Goal: Task Accomplishment & Management: Complete application form

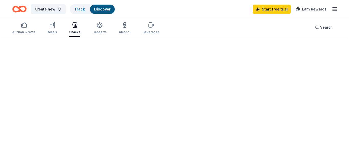
scroll to position [39, 0]
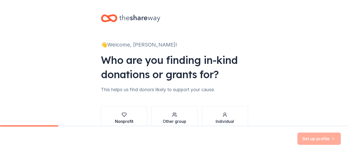
click at [139, 119] on button "Nonprofit" at bounding box center [124, 118] width 46 height 25
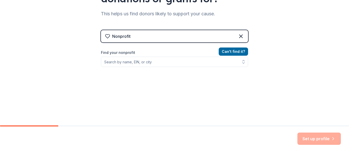
scroll to position [76, 0]
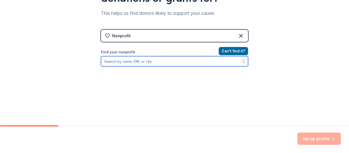
click at [194, 63] on input "Find your nonprofit" at bounding box center [174, 61] width 147 height 10
type input "[GEOGRAPHIC_DATA]"
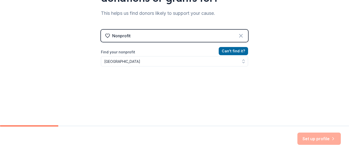
click at [241, 36] on icon at bounding box center [240, 35] width 3 height 3
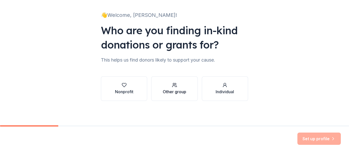
click at [180, 85] on div "button" at bounding box center [175, 85] width 24 height 5
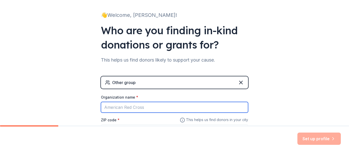
click at [157, 108] on input "Organization name *" at bounding box center [174, 107] width 147 height 11
type input "("
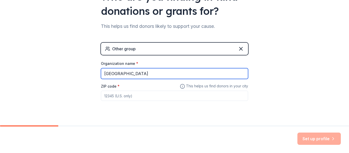
scroll to position [64, 0]
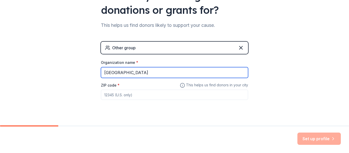
type input "96th Street Elementary"
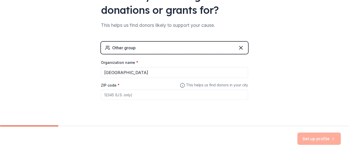
click at [233, 95] on input "ZIP code *" at bounding box center [174, 95] width 147 height 10
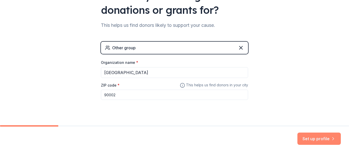
type input "90002"
click at [318, 136] on button "Set up profile" at bounding box center [318, 139] width 43 height 12
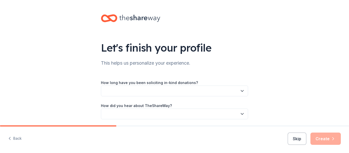
click at [220, 75] on div "How long have you been soliciting in-kind donations? How did you hear about The…" at bounding box center [174, 95] width 147 height 48
click at [247, 93] on button "button" at bounding box center [174, 91] width 147 height 11
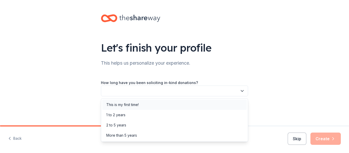
click at [194, 105] on div "This is my first time!" at bounding box center [174, 105] width 145 height 10
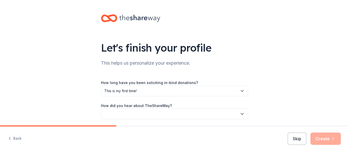
click at [243, 115] on icon "button" at bounding box center [242, 113] width 5 height 5
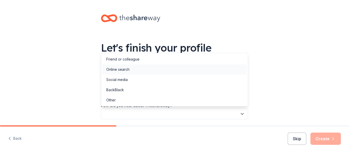
click at [157, 70] on div "Online search" at bounding box center [174, 69] width 145 height 10
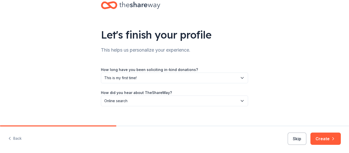
scroll to position [18, 0]
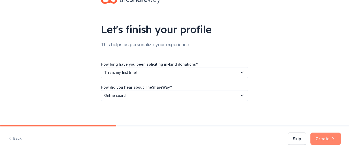
click at [328, 138] on button "Create" at bounding box center [325, 139] width 30 height 12
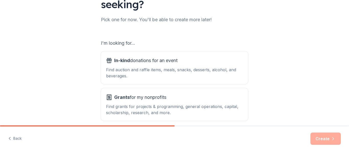
scroll to position [81, 0]
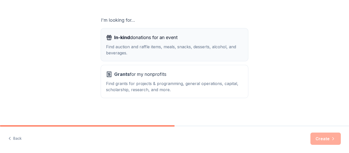
click at [218, 37] on div "In-kind donations for an event" at bounding box center [174, 37] width 137 height 8
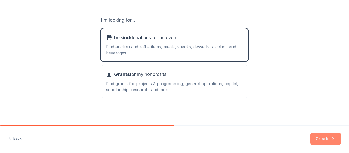
click at [330, 142] on button "Create" at bounding box center [325, 139] width 30 height 12
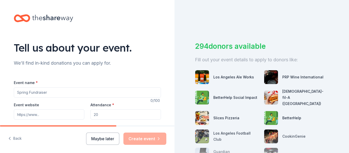
click at [134, 91] on input "Event name *" at bounding box center [87, 92] width 147 height 10
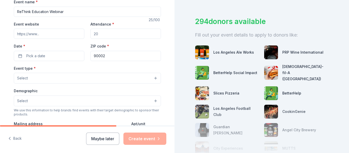
scroll to position [80, 0]
type input "ReThink Education Webinar"
click at [128, 77] on button "Select" at bounding box center [87, 79] width 147 height 11
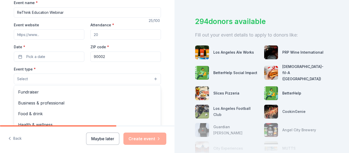
drag, startPoint x: 175, startPoint y: 56, endPoint x: 175, endPoint y: 65, distance: 8.4
click at [175, 65] on div "Tell us about your event. We'll find in-kind donations you can apply for. Event…" at bounding box center [174, 76] width 349 height 153
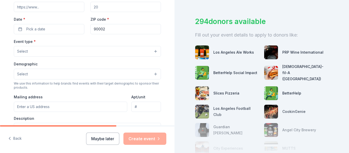
scroll to position [111, 0]
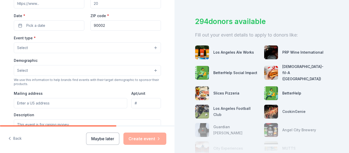
click at [158, 46] on button "Select" at bounding box center [87, 47] width 147 height 11
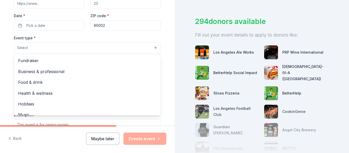
scroll to position [0, 0]
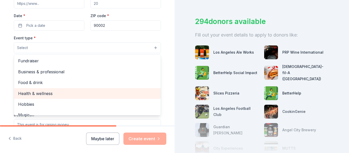
click at [114, 93] on span "Health & wellness" at bounding box center [87, 93] width 139 height 7
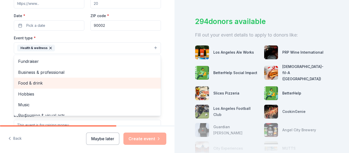
click at [106, 84] on span "Food & drink" at bounding box center [87, 83] width 139 height 7
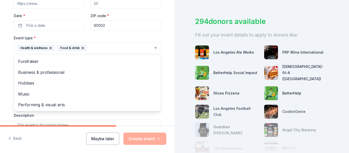
click at [11, 88] on div "Tell us about your event. We'll find in-kind donations you can apply for. Event…" at bounding box center [88, 59] width 164 height 341
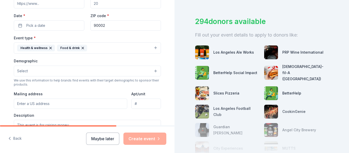
click at [129, 69] on button "Select" at bounding box center [87, 71] width 147 height 11
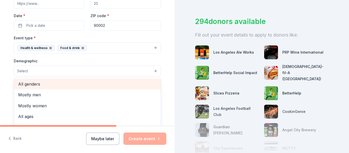
click at [127, 87] on span "All genders" at bounding box center [87, 84] width 139 height 7
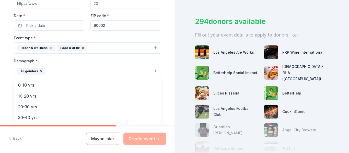
scroll to position [33, 0]
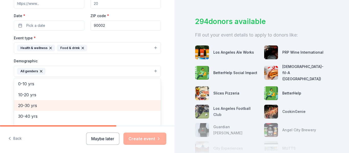
click at [140, 105] on span "20-30 yrs" at bounding box center [87, 105] width 139 height 7
click at [140, 105] on span "30-40 yrs" at bounding box center [87, 105] width 139 height 7
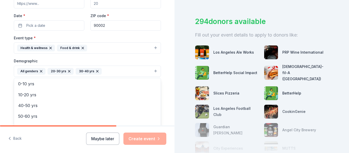
click at [167, 114] on div "Tell us about your event. We'll find in-kind donations you can apply for. Event…" at bounding box center [88, 59] width 164 height 341
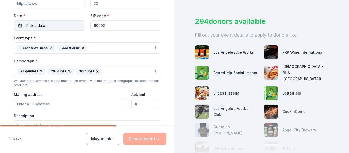
click at [79, 28] on button "Pick a date" at bounding box center [49, 25] width 71 height 10
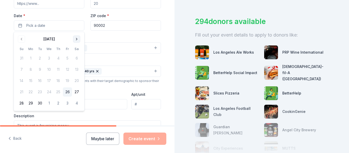
click at [75, 39] on button "Go to next month" at bounding box center [76, 39] width 7 height 7
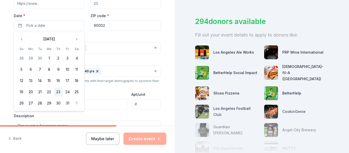
click at [57, 93] on button "23" at bounding box center [58, 91] width 9 height 9
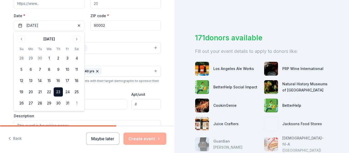
scroll to position [25, 0]
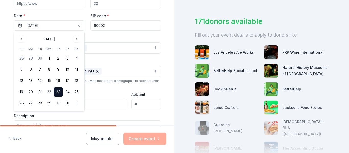
click at [60, 93] on button "23" at bounding box center [58, 91] width 9 height 9
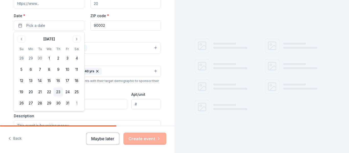
click at [60, 93] on button "23" at bounding box center [58, 91] width 9 height 9
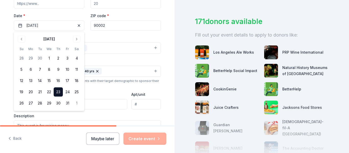
click at [66, 11] on div "Event website Attendance * Date * 10/23/2025 ZIP code * 90002" at bounding box center [87, 11] width 147 height 40
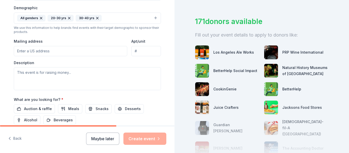
scroll to position [159, 0]
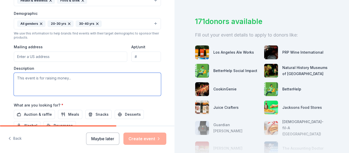
click at [133, 88] on textarea at bounding box center [87, 84] width 147 height 23
click at [92, 80] on textarea "once a month I host a mental & physical wellness Webinar for our parents" at bounding box center [87, 84] width 147 height 23
click at [144, 82] on textarea "once a month I host a mental & physical wellness Webinar for our parents" at bounding box center [87, 84] width 147 height 23
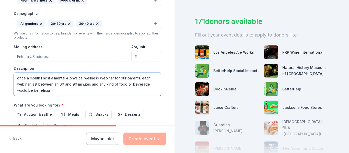
type textarea "once a month I host a mental & physical wellness Webinar for our parents. each …"
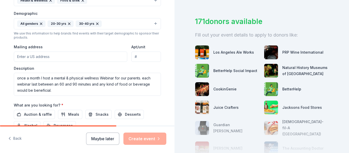
click at [132, 103] on div "What are you looking for? * Auction & raffle Meals Snacks Desserts Alcohol Beve…" at bounding box center [87, 116] width 147 height 28
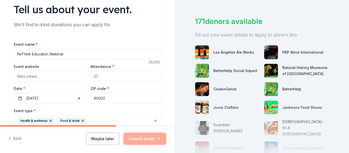
scroll to position [38, 0]
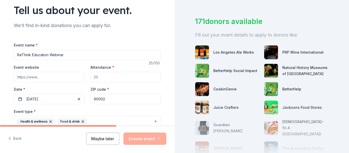
click at [106, 78] on input "Attendance *" at bounding box center [125, 77] width 71 height 10
type input "20"
click at [36, 75] on input "Event website" at bounding box center [49, 77] width 71 height 10
paste input "https://docs.google.com/document/d/1D1BPzMmUtn5bcgRy1WKL0oZXeHqhDgcPJiY3xF5NUjw…"
type input "https://docs.google.com/document/d/1D1BPzMmUtn5bcgRy1WKL0oZXeHqhDgcPJiY3xF5NUjw…"
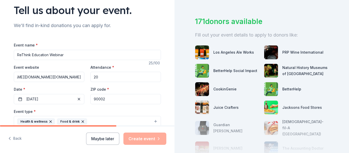
scroll to position [0, 113]
click at [71, 77] on input "https://docs.google.com/document/d/1D1BPzMmUtn5bcgRy1WKL0oZXeHqhDgcPJiY3xF5NUjw…" at bounding box center [49, 77] width 71 height 10
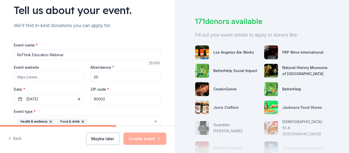
paste input "https://forms.gle/kWg29zV9Ar9UYt3w9"
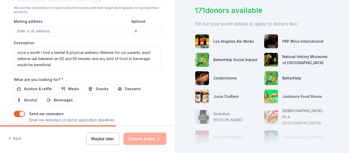
scroll to position [183, 0]
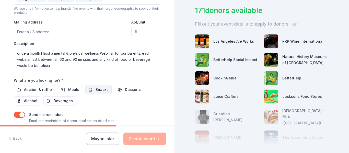
type input "https://forms.gle/kWg29zV9Ar9UYt3w9"
click at [96, 88] on span "Snacks" at bounding box center [102, 90] width 13 height 6
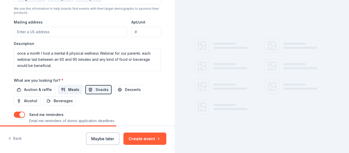
click at [77, 89] on button "Meals" at bounding box center [70, 89] width 24 height 9
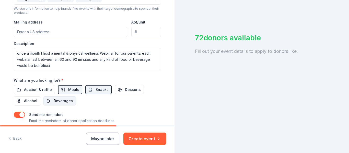
click at [66, 101] on span "Beverages" at bounding box center [63, 101] width 19 height 6
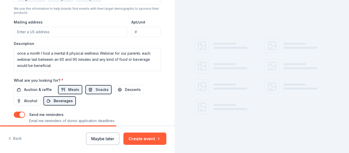
scroll to position [36, 0]
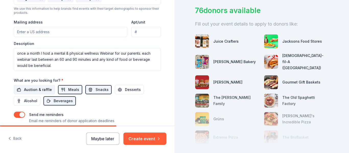
click at [49, 92] on span "Auction & raffle" at bounding box center [38, 90] width 28 height 6
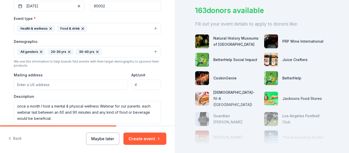
scroll to position [129, 0]
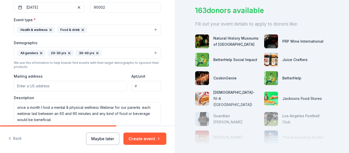
click at [141, 87] on input "Apt/unit" at bounding box center [145, 86] width 29 height 10
type input "N"
type input ", , ,"
type input "N/A"
click at [97, 87] on input ", , ," at bounding box center [71, 86] width 114 height 10
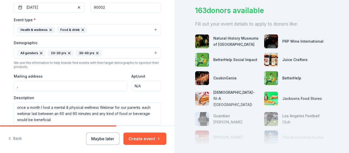
type input ","
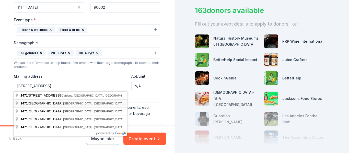
type input "1471 East 96th Street, Los Angeles, CA, 90002"
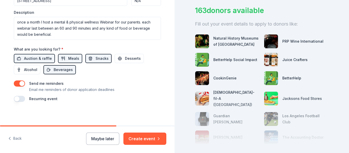
scroll to position [216, 0]
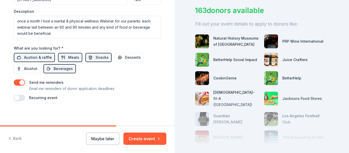
click at [18, 99] on button "button" at bounding box center [19, 98] width 11 height 6
click at [55, 113] on button "October 2026" at bounding box center [42, 113] width 26 height 10
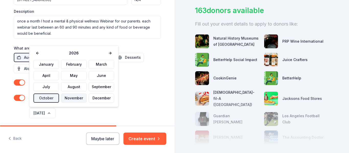
click at [80, 97] on button "November" at bounding box center [74, 98] width 26 height 9
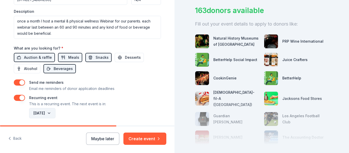
click at [55, 113] on button "November 2026" at bounding box center [42, 113] width 26 height 10
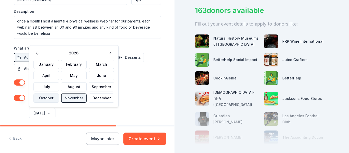
click at [50, 101] on button "October" at bounding box center [46, 98] width 26 height 9
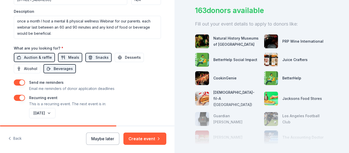
click at [22, 98] on button "button" at bounding box center [19, 98] width 11 height 6
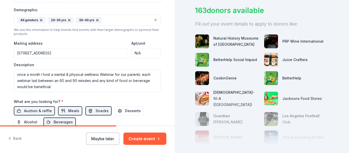
drag, startPoint x: 174, startPoint y: 105, endPoint x: 165, endPoint y: 83, distance: 23.7
click at [165, 83] on div "Tell us about your event. We'll find in-kind donations you can apply for. Event…" at bounding box center [174, 76] width 349 height 153
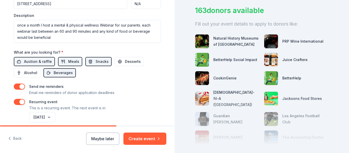
scroll to position [234, 0]
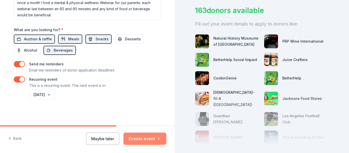
click at [150, 138] on button "Create event" at bounding box center [144, 139] width 43 height 12
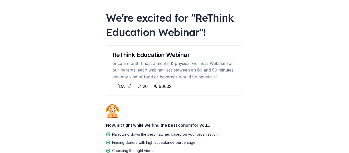
scroll to position [22, 0]
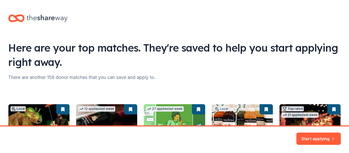
drag, startPoint x: 349, startPoint y: 46, endPoint x: 349, endPoint y: 69, distance: 23.0
click at [349, 69] on html "Here are your top matches. They're saved to help you start applying right away.…" at bounding box center [174, 76] width 349 height 153
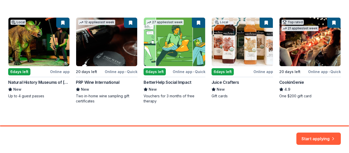
scroll to position [89, 0]
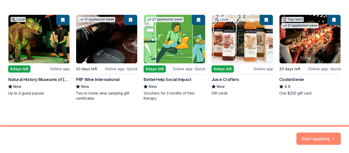
click at [317, 135] on button "Start applying" at bounding box center [318, 136] width 44 height 12
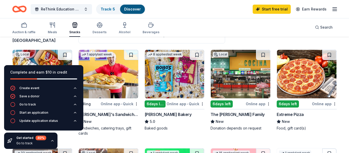
scroll to position [47, 0]
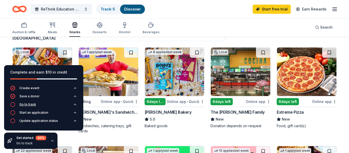
click at [75, 104] on icon "button" at bounding box center [75, 104] width 2 height 1
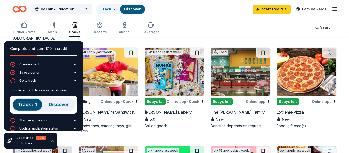
click at [61, 105] on img at bounding box center [43, 105] width 67 height 18
click at [36, 106] on img at bounding box center [43, 105] width 67 height 18
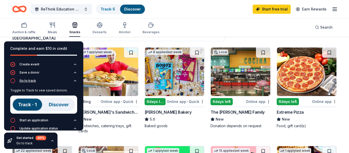
click at [76, 80] on icon "button" at bounding box center [75, 81] width 4 height 4
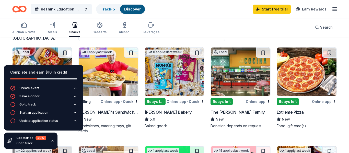
click at [38, 102] on button "Go to track" at bounding box center [43, 106] width 67 height 8
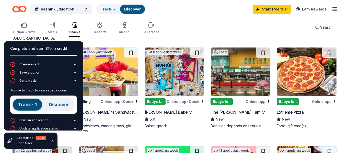
click at [38, 102] on img at bounding box center [43, 105] width 67 height 18
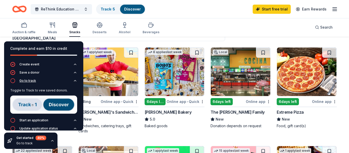
click at [38, 102] on img at bounding box center [43, 105] width 67 height 18
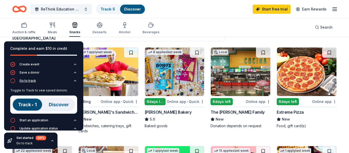
click at [38, 102] on img at bounding box center [43, 105] width 67 height 18
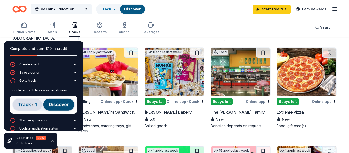
click at [38, 102] on img at bounding box center [43, 105] width 67 height 18
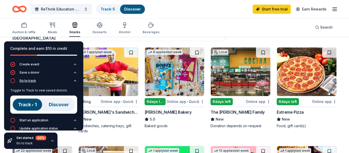
click at [38, 102] on img at bounding box center [43, 105] width 67 height 18
click at [55, 103] on img at bounding box center [43, 105] width 67 height 18
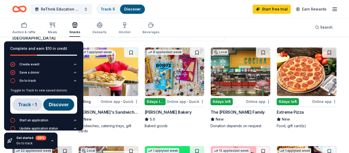
click at [55, 103] on img at bounding box center [43, 105] width 67 height 18
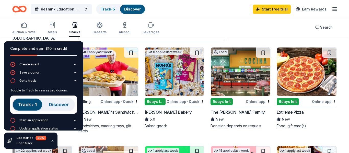
click at [55, 103] on img at bounding box center [43, 105] width 67 height 18
click at [75, 82] on icon "button" at bounding box center [75, 81] width 4 height 4
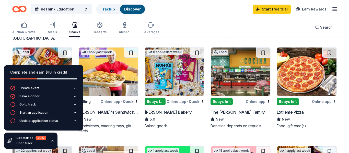
click at [42, 113] on div "Start an application" at bounding box center [33, 113] width 29 height 4
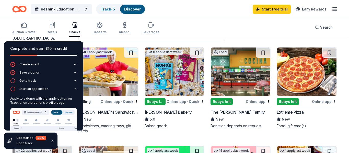
click at [151, 5] on div "ReThink Education Webinar Track · 5 Discover Start free trial Earn Rewards" at bounding box center [174, 9] width 325 height 12
click at [76, 90] on icon "button" at bounding box center [75, 89] width 4 height 4
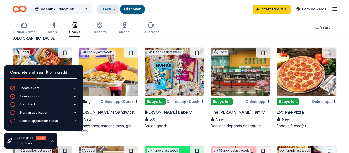
click at [109, 9] on link "Track · 5" at bounding box center [108, 9] width 14 height 4
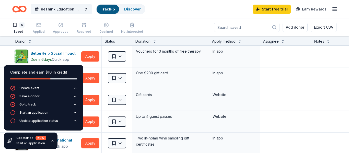
scroll to position [0, 0]
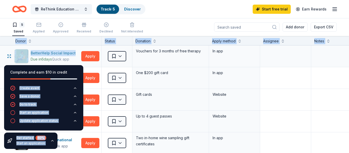
drag, startPoint x: 68, startPoint y: 72, endPoint x: 74, endPoint y: 55, distance: 17.9
click at [74, 55] on div "Complete and earn $10 in credit Create event Save a donor Go to track Start an …" at bounding box center [174, 94] width 349 height 117
click at [179, 25] on div "5 Saved Applied Approved Received Declined Not interested Add donor Export CSV" at bounding box center [174, 27] width 325 height 18
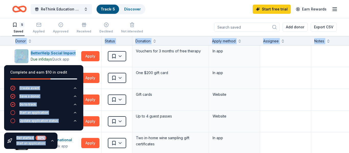
click at [179, 25] on div "5 Saved Applied Approved Received Declined Not interested Add donor Export CSV" at bounding box center [174, 27] width 325 height 18
click at [76, 94] on button "Save a donor" at bounding box center [43, 98] width 67 height 8
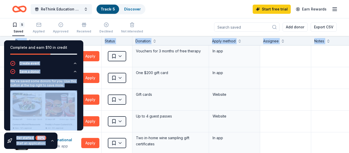
click at [63, 73] on button "Save a donor" at bounding box center [43, 73] width 67 height 8
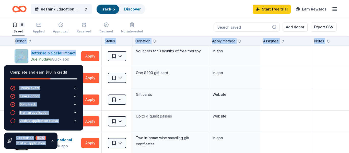
click at [29, 113] on div "Start an application" at bounding box center [33, 113] width 29 height 4
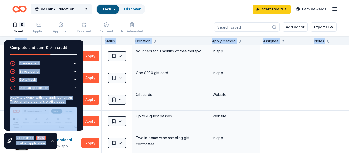
click at [29, 113] on img at bounding box center [43, 128] width 67 height 43
click at [94, 100] on button "Apply" at bounding box center [90, 100] width 18 height 10
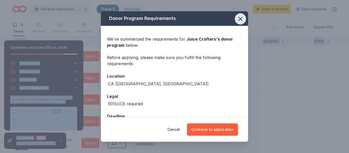
click at [242, 17] on icon "button" at bounding box center [240, 18] width 7 height 7
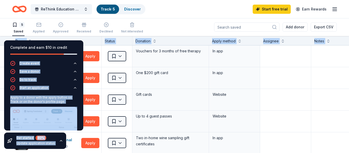
click at [60, 141] on icon "button" at bounding box center [61, 141] width 4 height 4
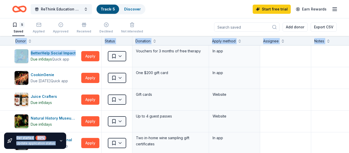
click at [63, 39] on div "Donor" at bounding box center [56, 41] width 83 height 6
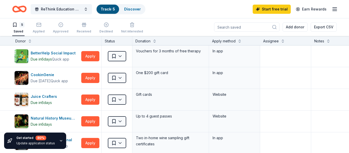
click at [63, 39] on div "Donor" at bounding box center [56, 41] width 83 height 6
click at [59, 142] on icon "button" at bounding box center [61, 141] width 4 height 4
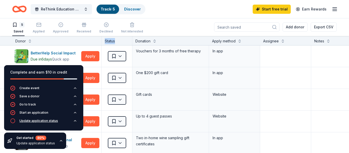
click at [55, 122] on div "Update application status" at bounding box center [38, 121] width 39 height 4
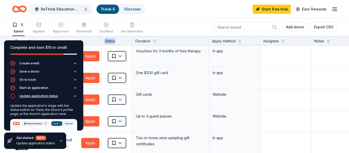
click at [74, 99] on button "Update application status" at bounding box center [43, 98] width 67 height 8
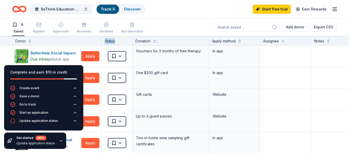
click at [329, 7] on div "Start free trial Earn Rewards" at bounding box center [295, 9] width 85 height 12
click at [338, 11] on div "ReThink Education Webinar Track · 5 Discover Start free trial Earn Rewards" at bounding box center [174, 9] width 349 height 18
click at [336, 10] on icon "button" at bounding box center [335, 9] width 6 height 6
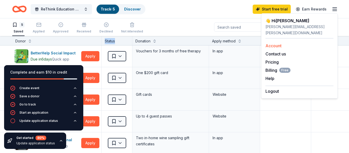
click at [281, 43] on link "Account" at bounding box center [274, 45] width 16 height 5
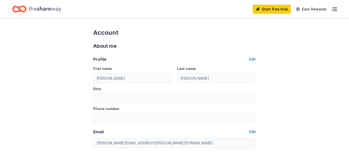
click at [333, 11] on icon "button" at bounding box center [335, 9] width 6 height 6
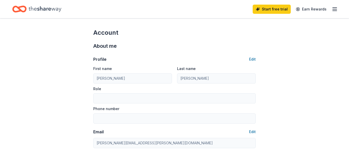
click at [47, 9] on icon "Home" at bounding box center [45, 9] width 33 height 6
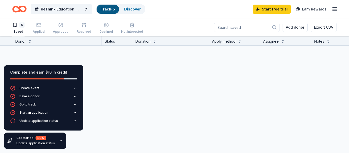
scroll to position [0, 0]
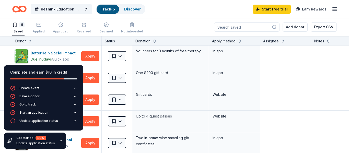
click at [60, 141] on icon "button" at bounding box center [61, 141] width 4 height 4
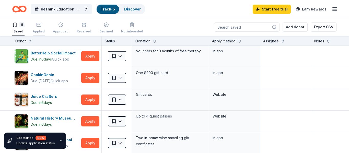
click at [43, 30] on div "Applied" at bounding box center [39, 31] width 12 height 4
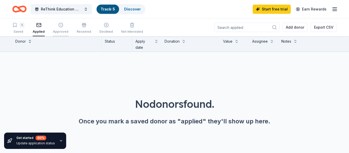
click at [58, 22] on button "Approved" at bounding box center [61, 28] width 16 height 16
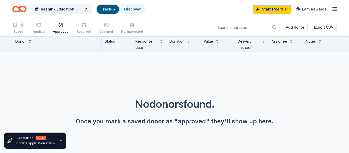
click at [22, 30] on div "Saved" at bounding box center [18, 32] width 12 height 4
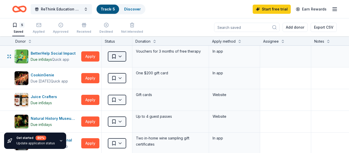
click at [123, 59] on html "ReThink Education Webinar Track · 5 Discover Start free trial Earn Rewards 5 Sa…" at bounding box center [174, 76] width 349 height 153
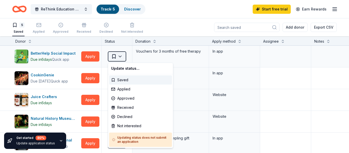
click at [123, 59] on html "ReThink Education Webinar Track · 5 Discover Start free trial Earn Rewards 5 Sa…" at bounding box center [174, 76] width 349 height 153
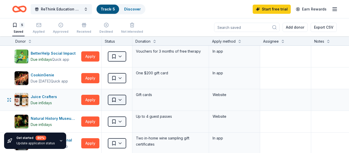
click at [120, 102] on html "ReThink Education Webinar Track · 5 Discover Start free trial Earn Rewards 5 Sa…" at bounding box center [174, 76] width 349 height 153
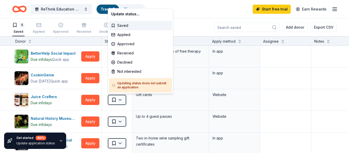
click at [123, 102] on html "ReThink Education Webinar Track · 5 Discover Start free trial Earn Rewards 5 Sa…" at bounding box center [174, 76] width 349 height 153
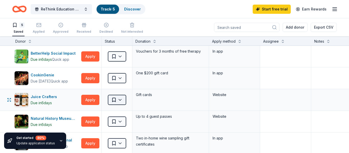
click at [123, 98] on html "ReThink Education Webinar Track · 5 Discover Start free trial Earn Rewards 5 Sa…" at bounding box center [174, 76] width 349 height 153
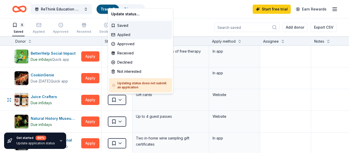
click at [128, 35] on div "Applied" at bounding box center [140, 34] width 63 height 9
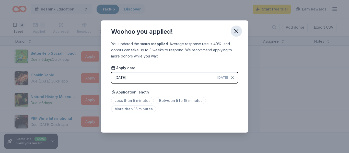
click at [235, 32] on icon "button" at bounding box center [237, 31] width 4 height 4
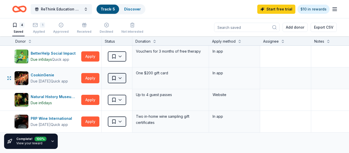
click at [120, 79] on html "ReThink Education Webinar Track · 5 Discover Start free trial $10 in rewards 4 …" at bounding box center [174, 76] width 349 height 153
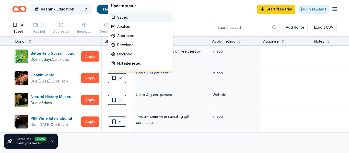
click at [94, 80] on html "ReThink Education Webinar Track · 5 Discover Start free trial $10 in rewards 4 …" at bounding box center [174, 76] width 349 height 153
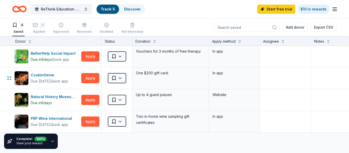
click at [94, 80] on button "Apply" at bounding box center [90, 78] width 18 height 10
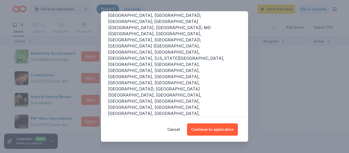
scroll to position [100, 0]
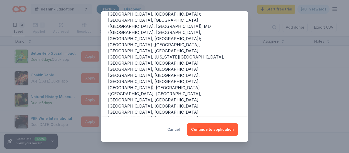
click at [175, 126] on button "Cancel" at bounding box center [173, 129] width 13 height 12
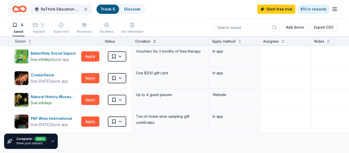
click at [155, 43] on button at bounding box center [155, 40] width 4 height 5
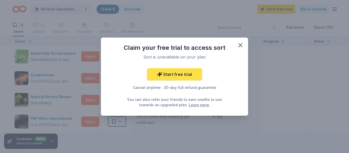
click at [172, 72] on link "Start free trial" at bounding box center [174, 74] width 55 height 12
